Goal: Information Seeking & Learning: Learn about a topic

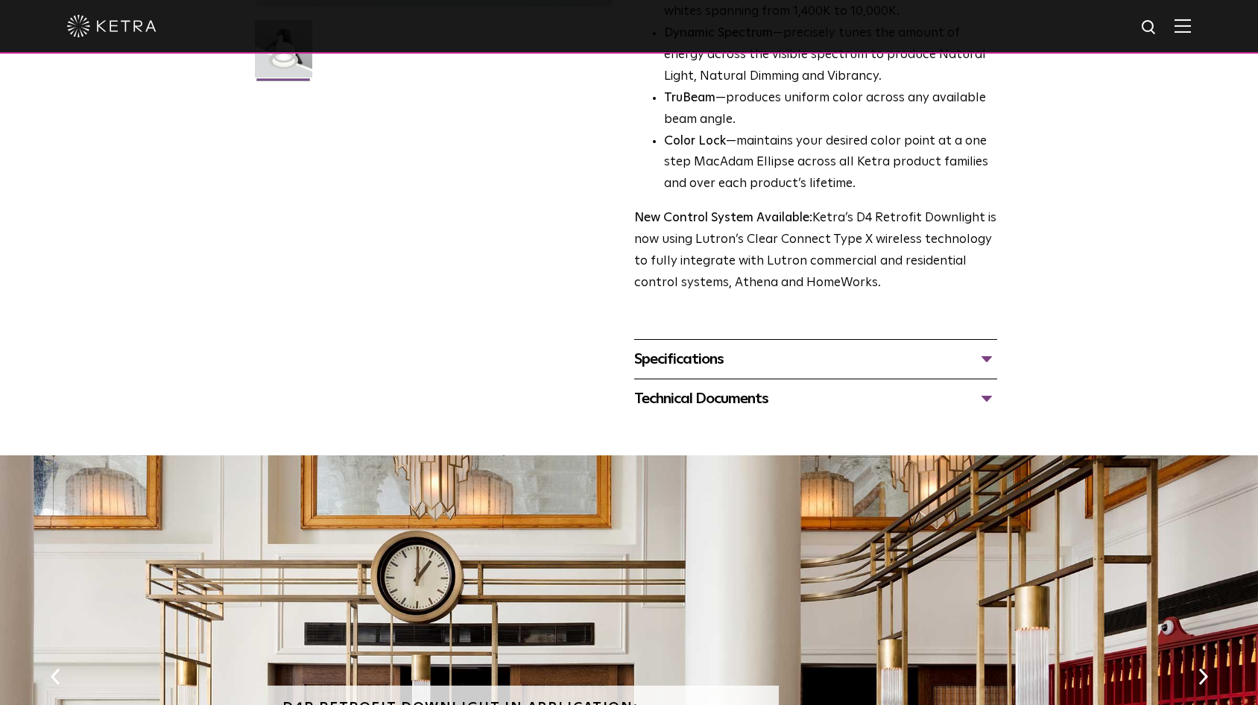
scroll to position [459, 0]
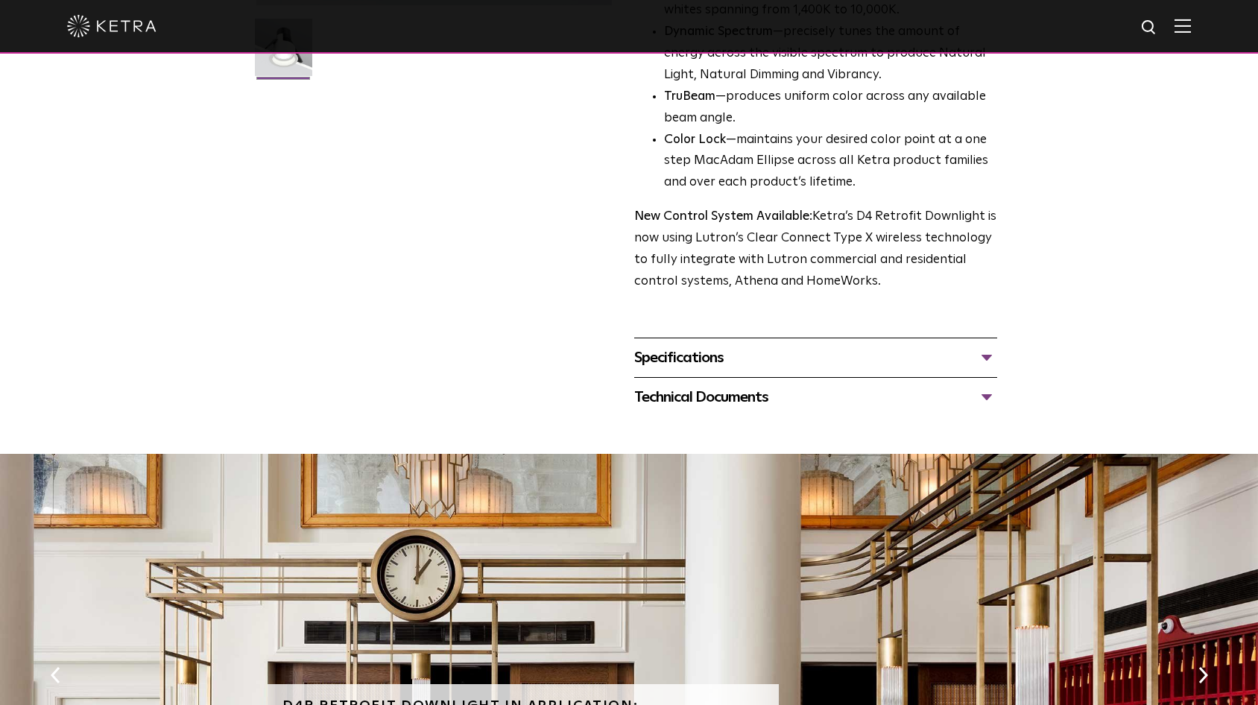
click at [988, 359] on div "Specifications" at bounding box center [815, 358] width 363 height 24
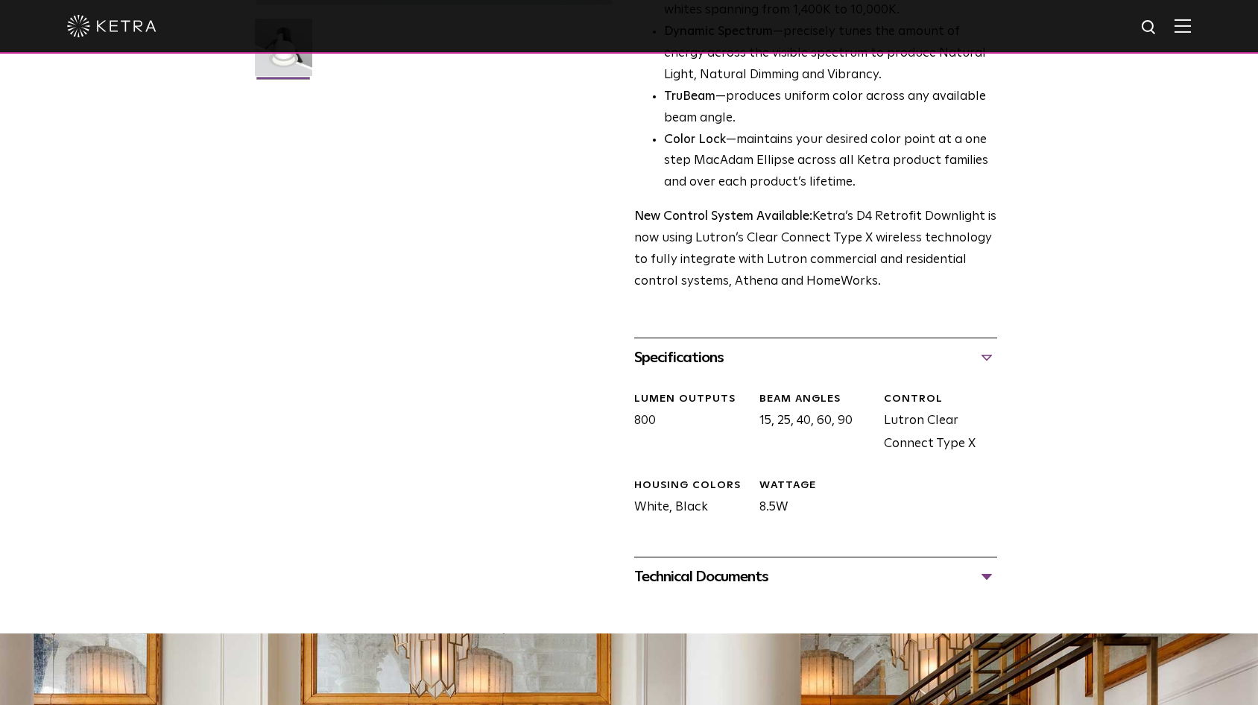
click at [988, 359] on div "Specifications" at bounding box center [815, 358] width 363 height 24
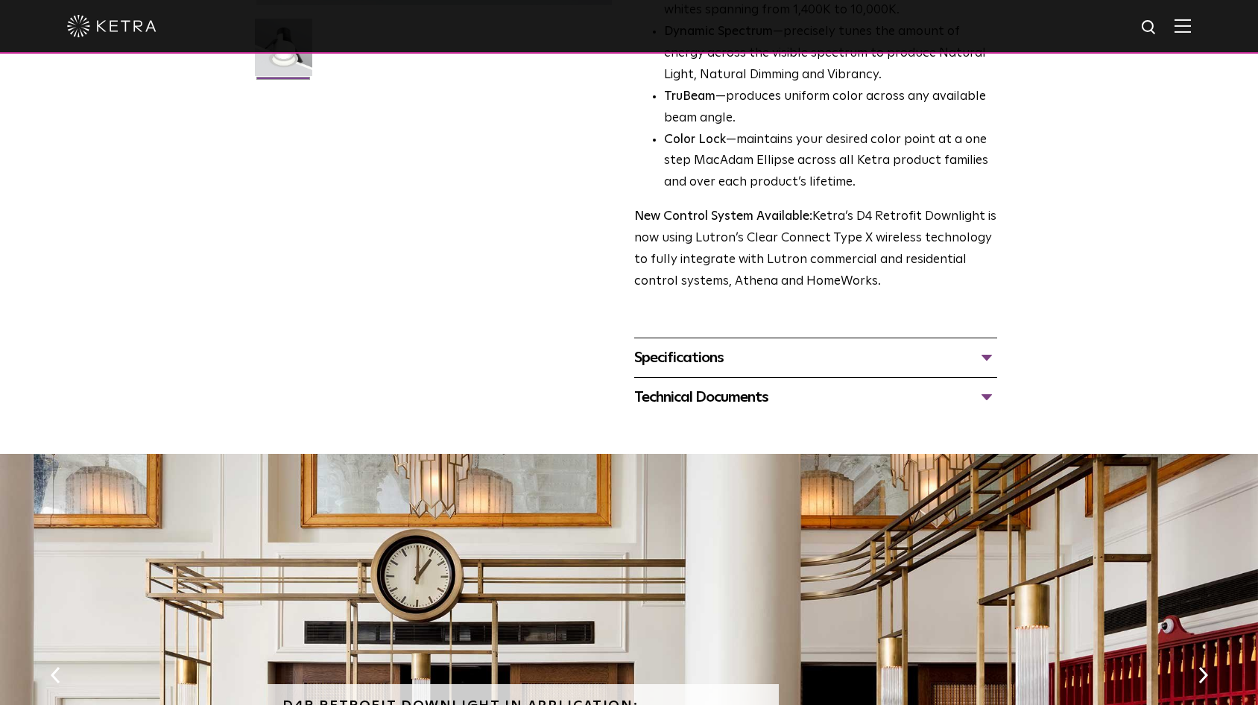
click at [984, 392] on div "Technical Documents" at bounding box center [815, 397] width 363 height 24
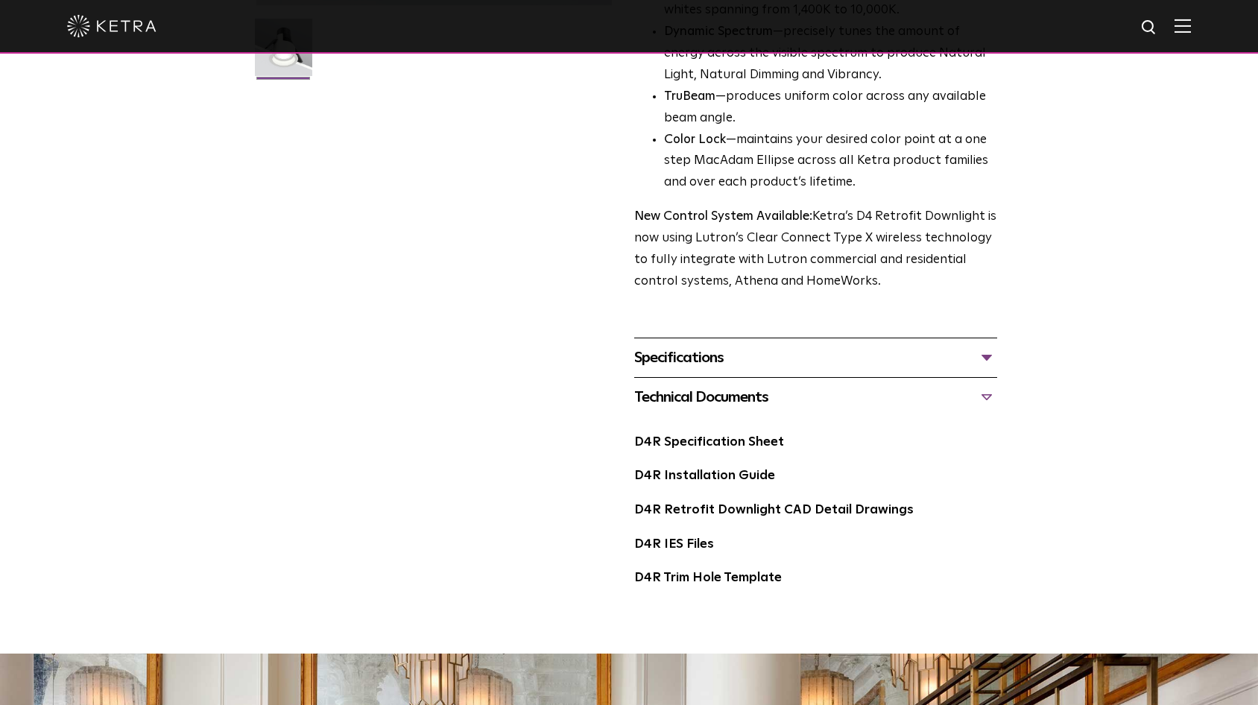
click at [984, 392] on div "Technical Documents" at bounding box center [815, 397] width 363 height 24
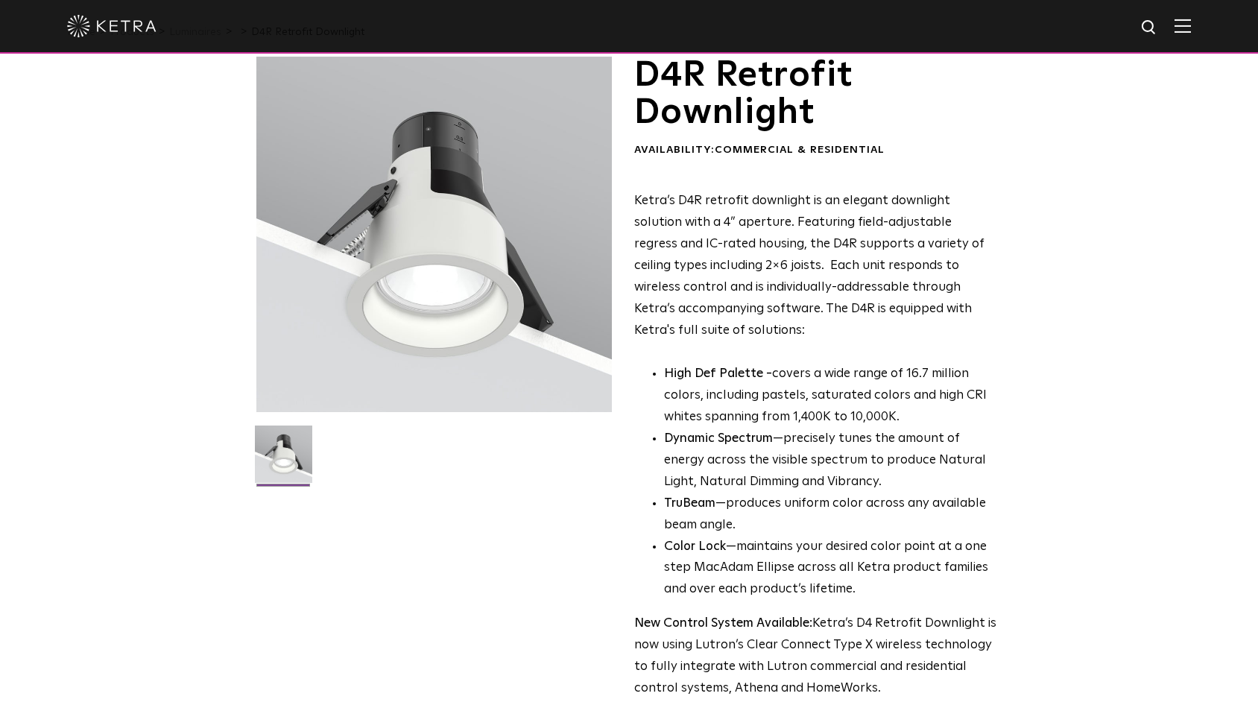
scroll to position [0, 0]
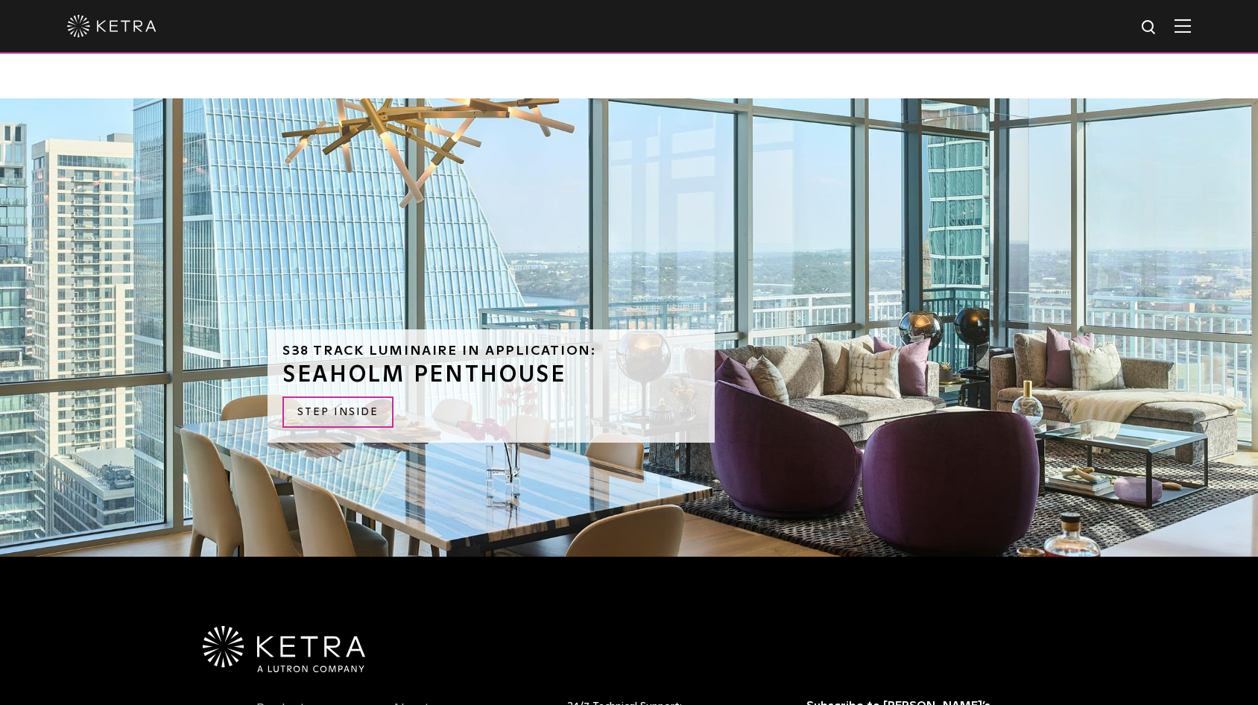
scroll to position [1294, 0]
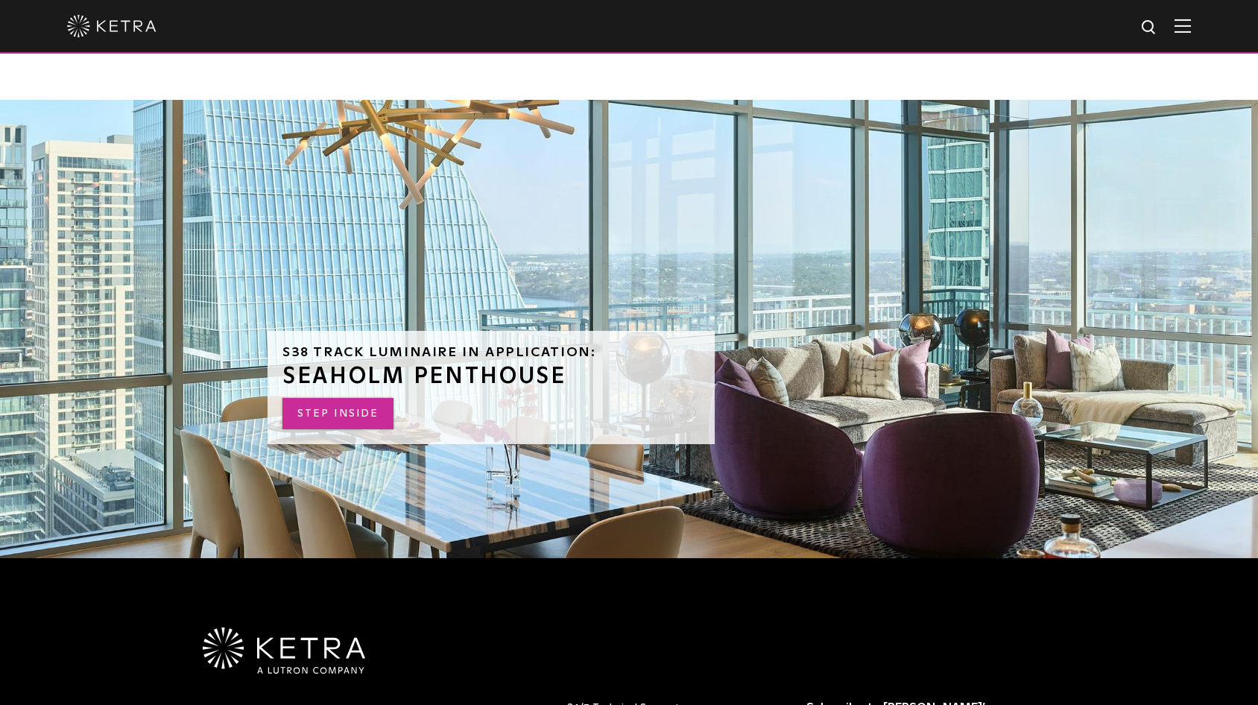
click at [355, 399] on link "STEP INSIDE" at bounding box center [337, 414] width 111 height 32
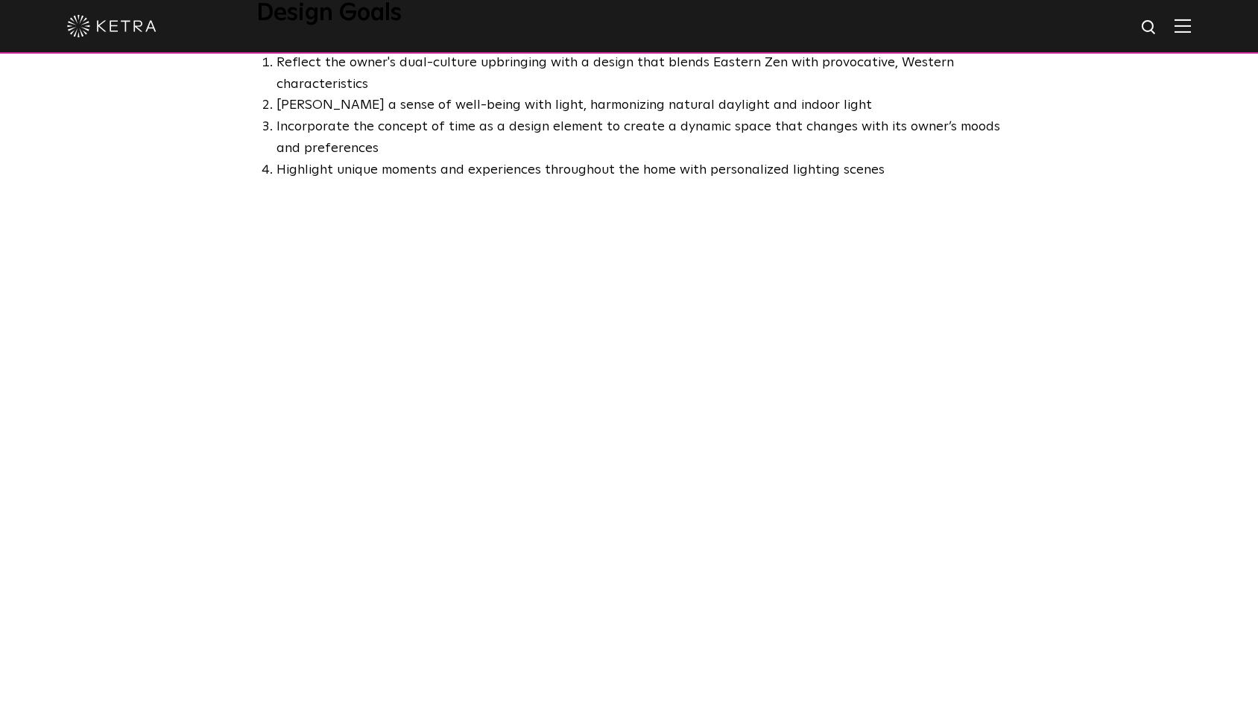
scroll to position [902, 0]
